Goal: Information Seeking & Learning: Check status

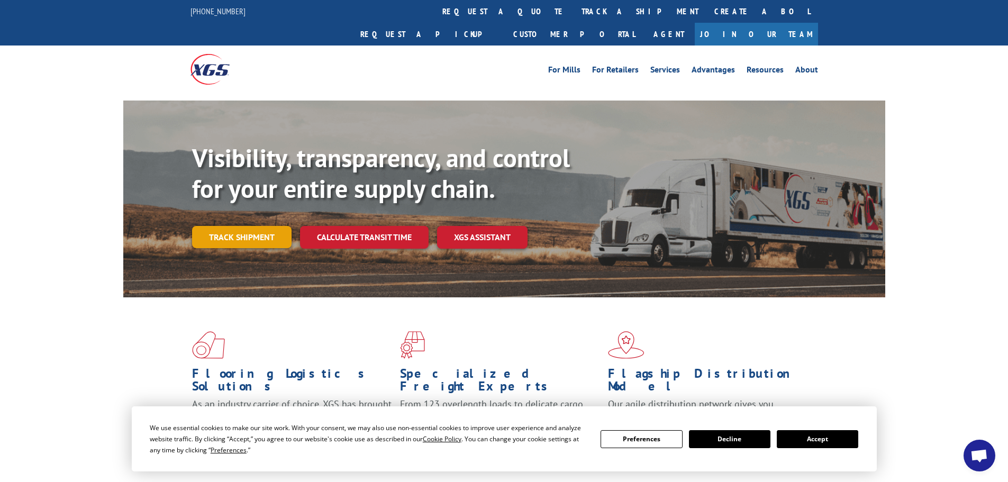
click at [220, 226] on link "Track shipment" at bounding box center [241, 237] width 99 height 22
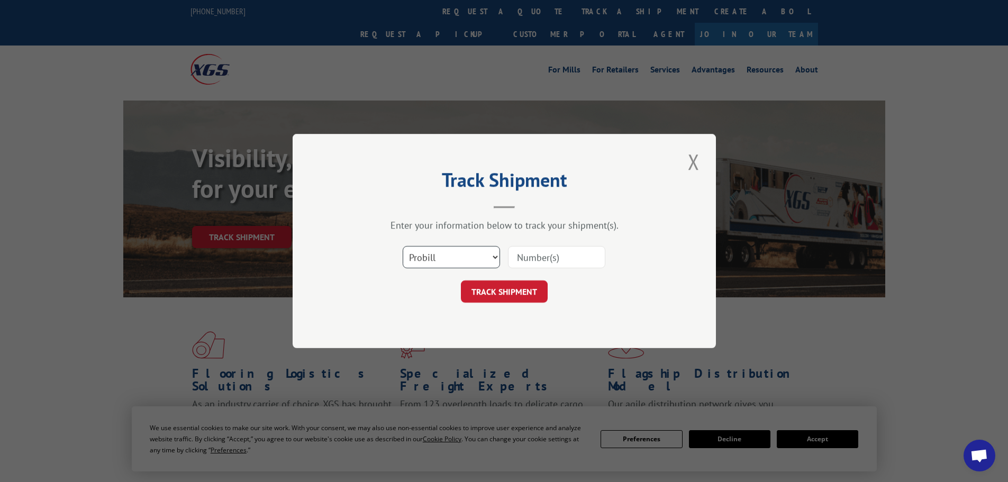
click at [431, 258] on select "Select category... Probill BOL PO" at bounding box center [451, 257] width 97 height 22
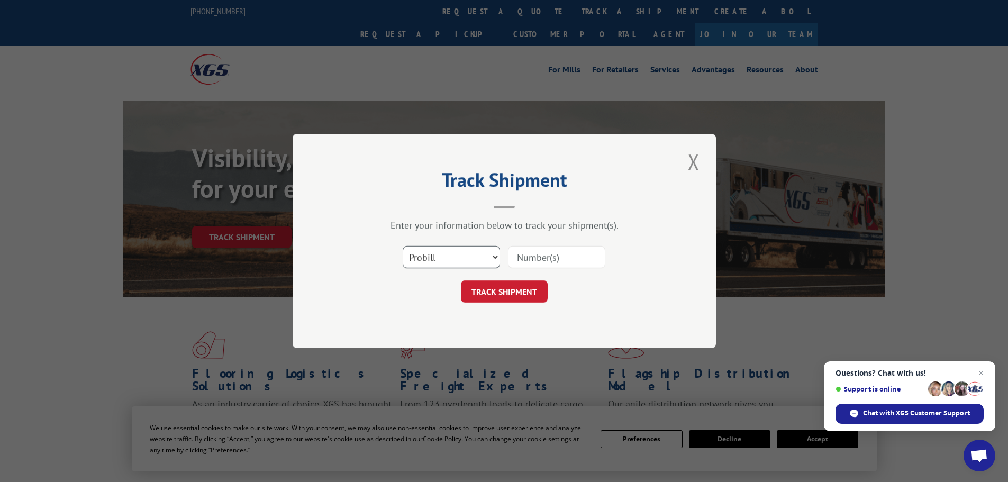
select select "bol"
click at [403, 246] on select "Select category... Probill BOL PO" at bounding box center [451, 257] width 97 height 22
click at [552, 249] on input at bounding box center [556, 257] width 97 height 22
paste input "5935078"
type input "5935078"
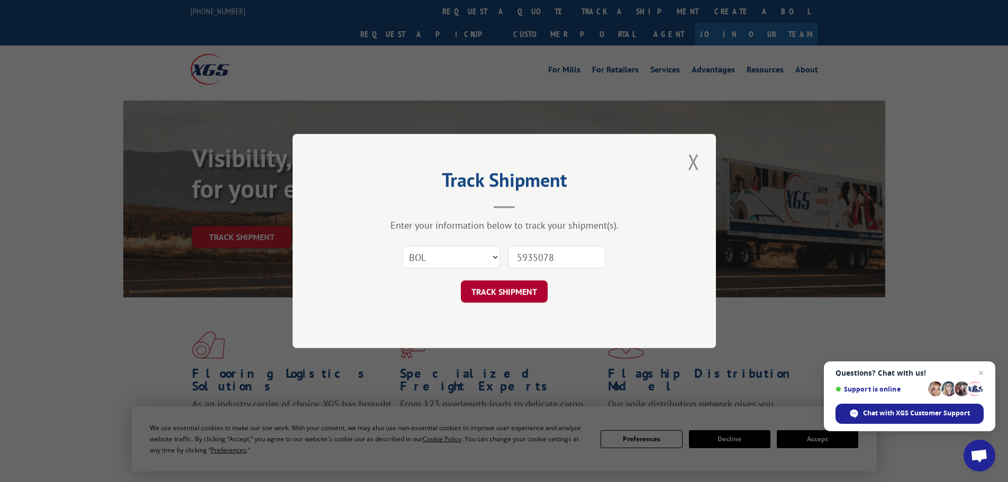
click at [495, 290] on button "TRACK SHIPMENT" at bounding box center [504, 291] width 87 height 22
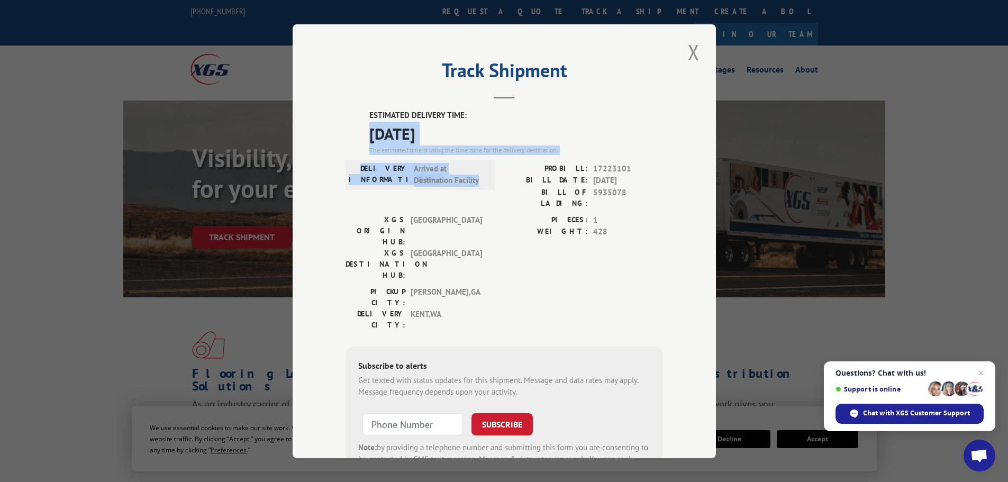
drag, startPoint x: 484, startPoint y: 183, endPoint x: 349, endPoint y: 139, distance: 141.9
click at [349, 139] on div "ESTIMATED DELIVERY TIME: [DATE] The estimated time is using the time zone for t…" at bounding box center [503, 300] width 317 height 380
copy div "[DATE] The estimated time is using the time zone for the delivery destination. …"
click at [691, 52] on button "Close modal" at bounding box center [694, 52] width 18 height 29
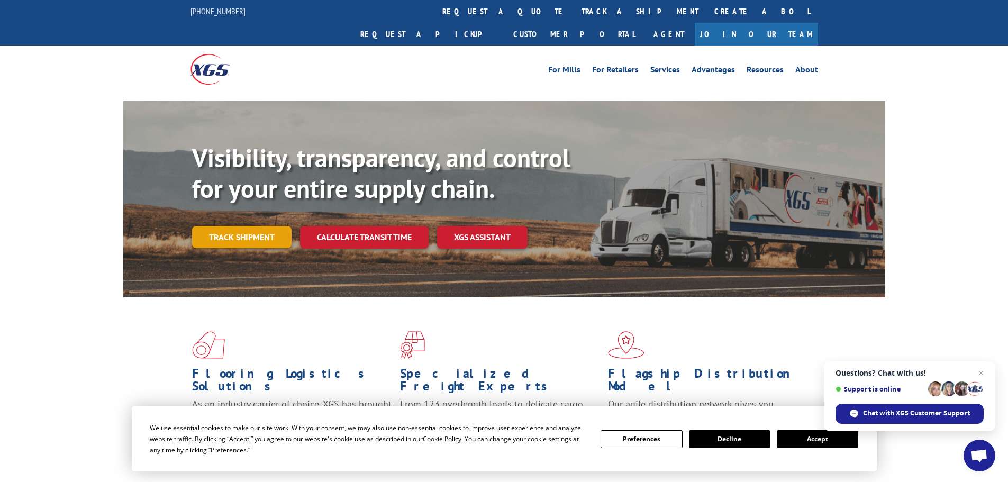
click at [250, 226] on link "Track shipment" at bounding box center [241, 237] width 99 height 22
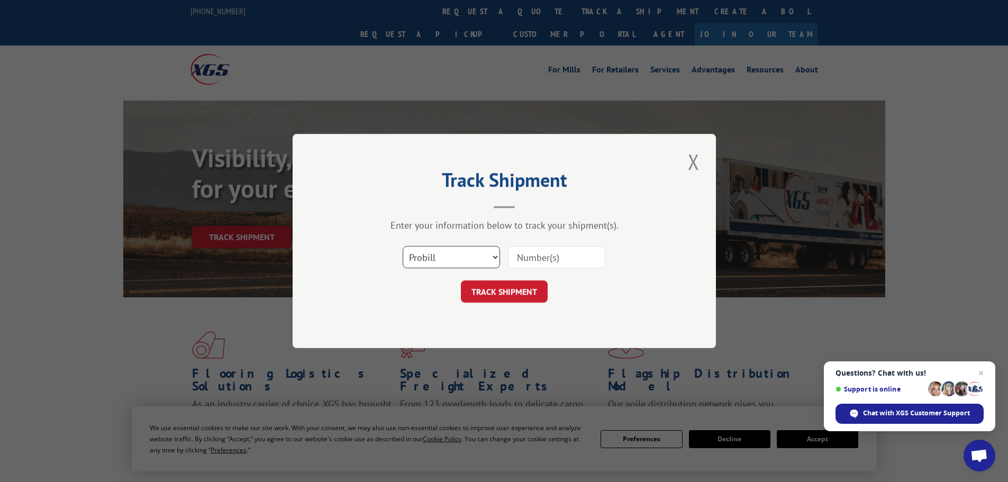
click at [429, 253] on select "Select category... Probill BOL PO" at bounding box center [451, 257] width 97 height 22
select select "bol"
click at [403, 246] on select "Select category... Probill BOL PO" at bounding box center [451, 257] width 97 height 22
click at [527, 263] on input at bounding box center [556, 257] width 97 height 22
paste input "2400847"
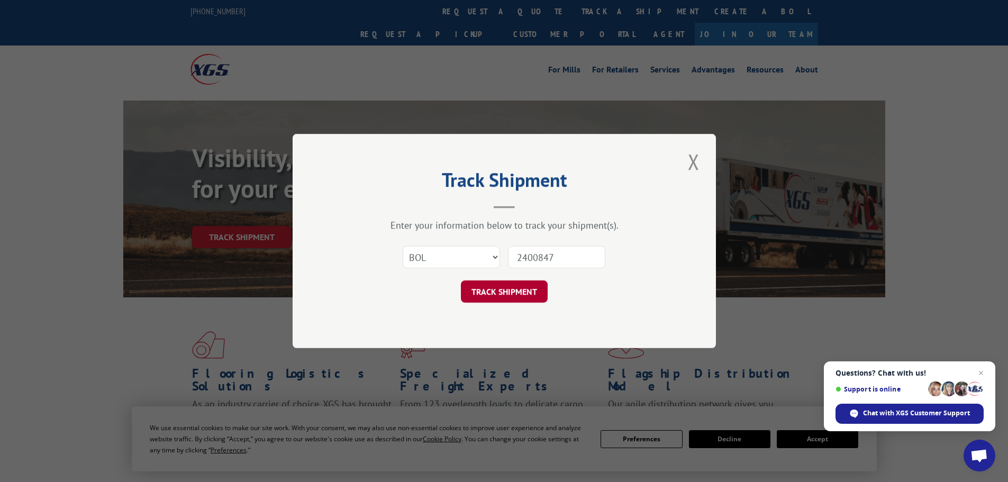
type input "2400847"
click at [514, 295] on button "TRACK SHIPMENT" at bounding box center [504, 291] width 87 height 22
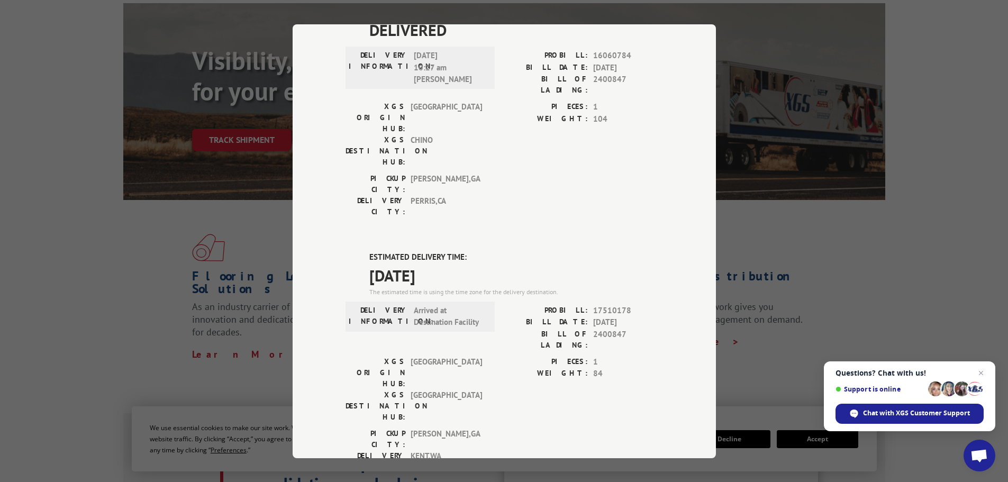
scroll to position [106, 0]
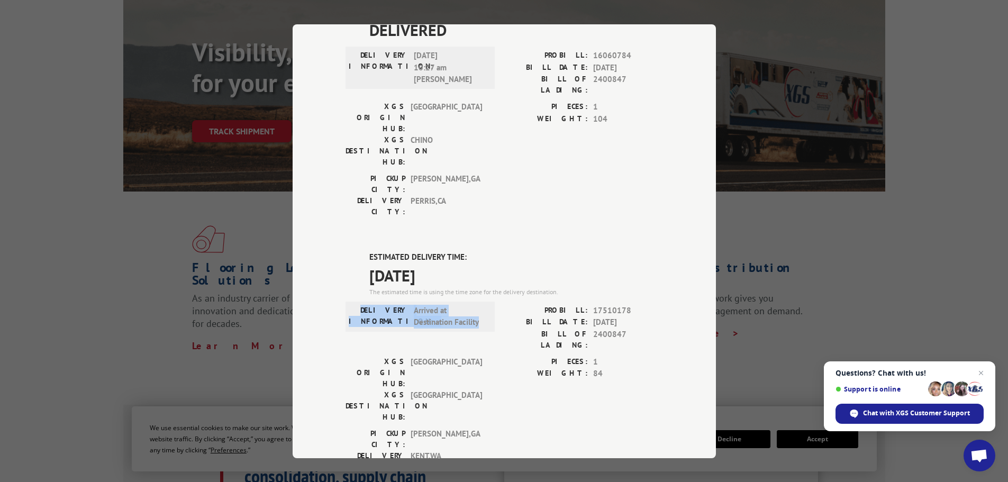
drag, startPoint x: 478, startPoint y: 136, endPoint x: 360, endPoint y: 125, distance: 118.0
click at [360, 304] on div "DELIVERY INFORMATION: Arrived at Destination Facility" at bounding box center [420, 316] width 143 height 24
copy div "DELIVERY INFORMATION: Arrived at Destination Facility"
